Goal: Find specific page/section: Locate a particular part of the current website

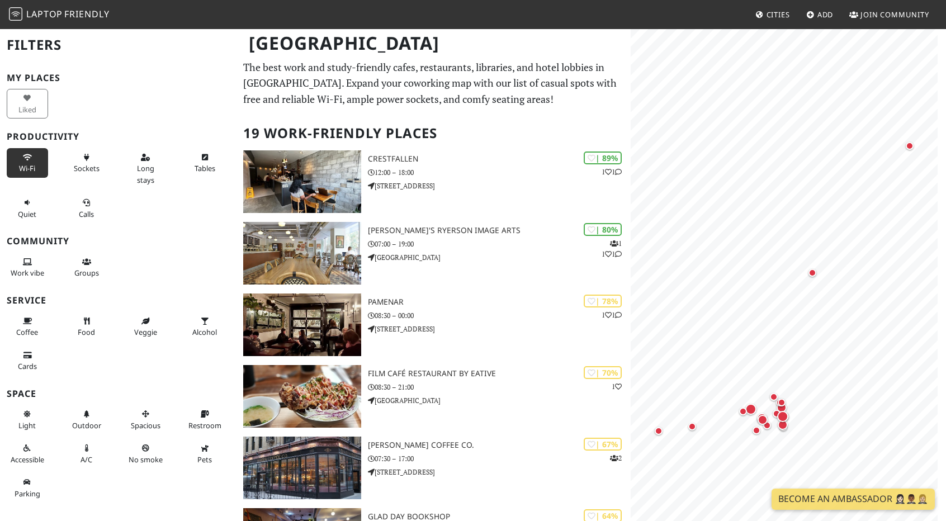
click at [30, 154] on icon at bounding box center [27, 157] width 9 height 7
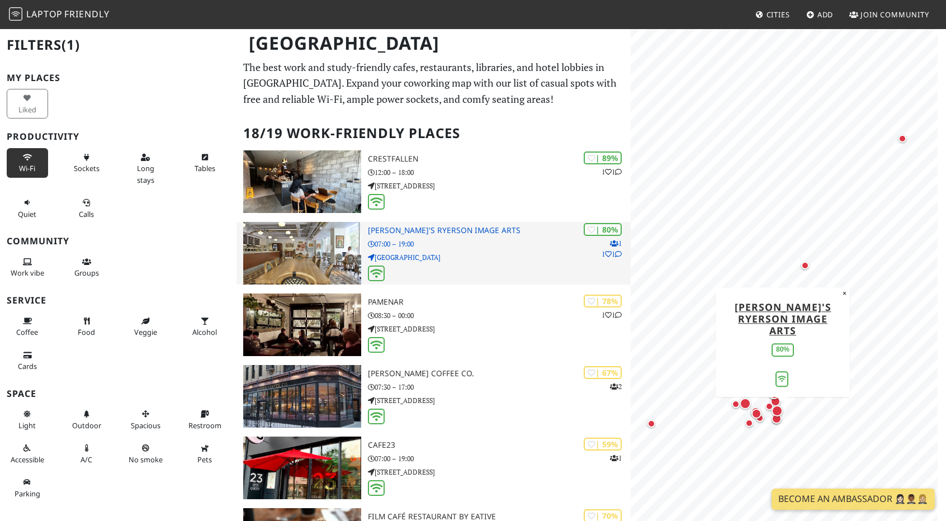
click at [435, 227] on h3 "[PERSON_NAME]'s Ryerson Image Arts" at bounding box center [499, 231] width 263 height 10
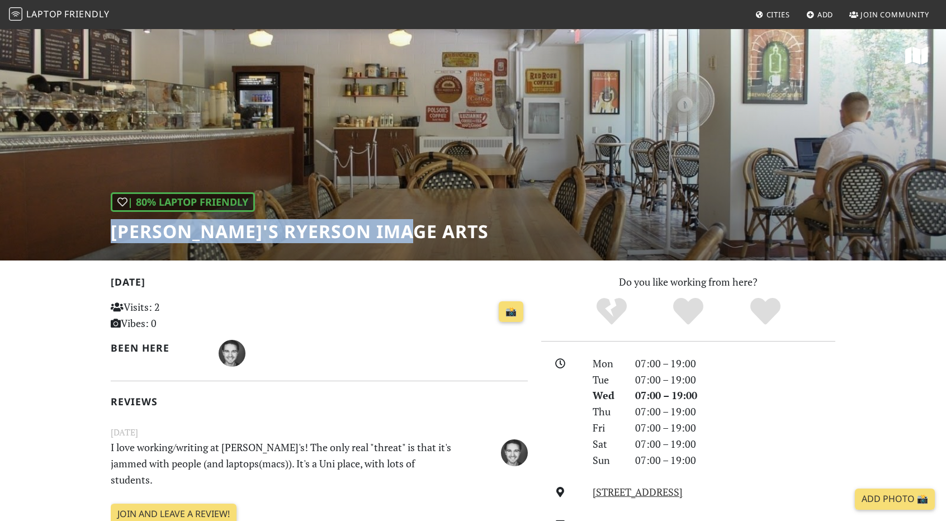
drag, startPoint x: 111, startPoint y: 229, endPoint x: 405, endPoint y: 233, distance: 294.0
click at [405, 233] on h1 "[PERSON_NAME]'s Ryerson Image Arts" at bounding box center [300, 231] width 378 height 21
click at [293, 233] on h1 "[PERSON_NAME]'s Ryerson Image Arts" at bounding box center [300, 231] width 378 height 21
drag, startPoint x: 110, startPoint y: 230, endPoint x: 394, endPoint y: 230, distance: 284.5
click at [414, 229] on div "| 80% Laptop Friendly [PERSON_NAME]'s Ryerson Image Arts" at bounding box center [473, 144] width 946 height 232
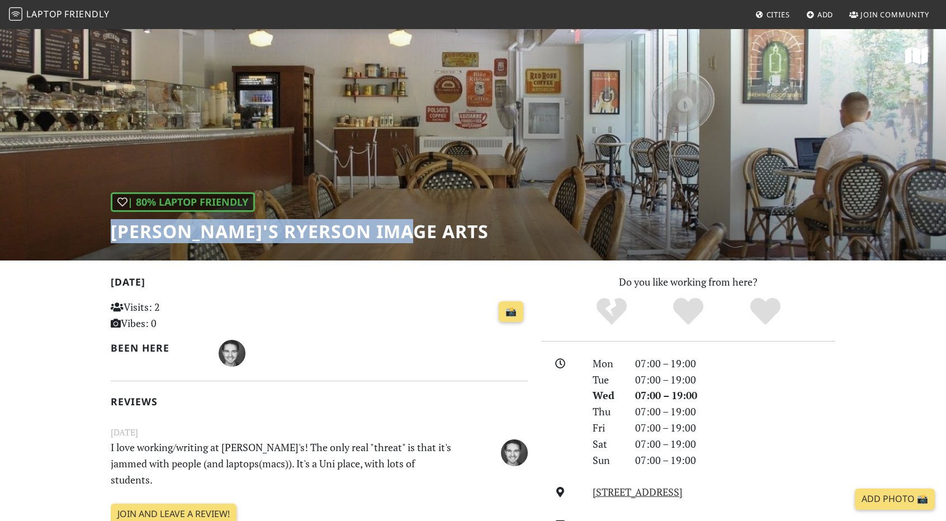
copy h1 "[PERSON_NAME]'s Ryerson Image Arts"
